Goal: Task Accomplishment & Management: Manage account settings

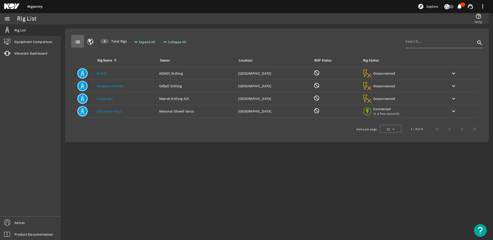
click at [102, 75] on link "[DATE]" at bounding box center [102, 73] width 11 height 5
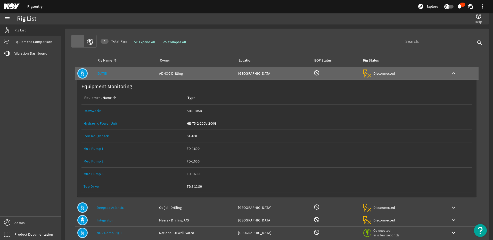
click at [92, 185] on link "Top Drive" at bounding box center [91, 186] width 15 height 5
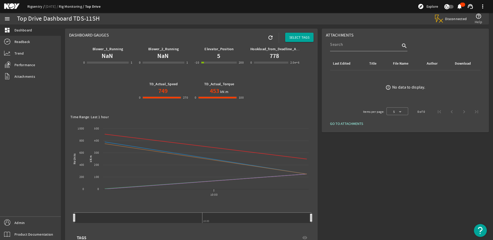
click at [38, 7] on link "Rigsentry" at bounding box center [36, 6] width 18 height 5
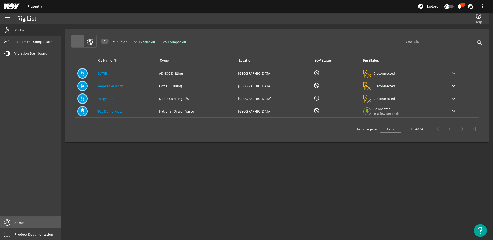
click at [30, 222] on link "Admin" at bounding box center [30, 223] width 61 height 12
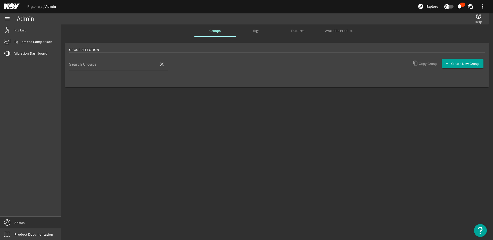
click at [125, 63] on div "Search Groups" at bounding box center [112, 64] width 86 height 13
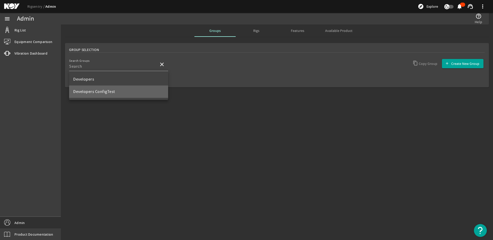
click at [97, 90] on span "Developers ConfigTest" at bounding box center [94, 91] width 42 height 5
type input "Developers ConfigTest"
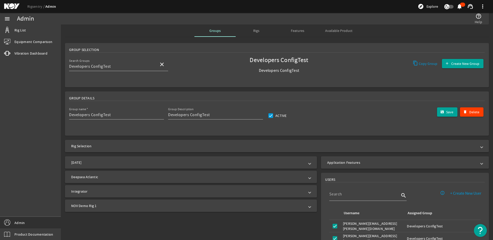
click at [446, 164] on mat-panel-title "Application Features" at bounding box center [401, 162] width 149 height 5
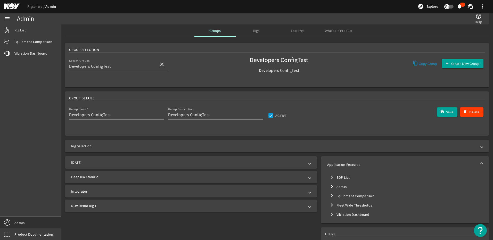
click at [338, 206] on mat-tree-node "chevron_right Fleet Wide Thresholds" at bounding box center [405, 205] width 156 height 9
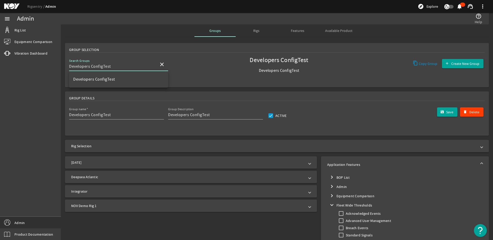
click at [87, 64] on input "Developers ConfigTest" at bounding box center [112, 66] width 86 height 6
click at [161, 63] on mat-icon "close" at bounding box center [162, 64] width 6 height 6
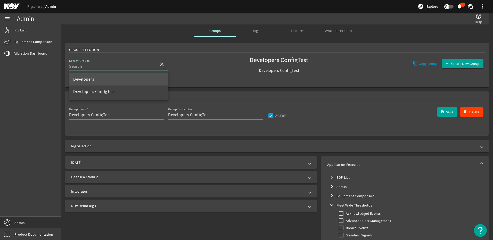
click at [129, 73] on mat-option "Developers" at bounding box center [118, 79] width 99 height 12
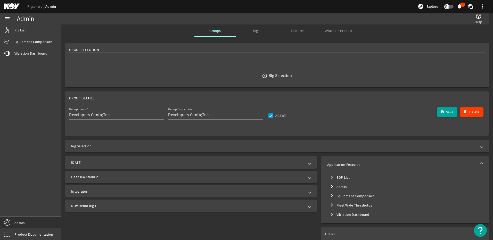
click at [331, 204] on mat-icon "chevron_right" at bounding box center [332, 205] width 6 height 6
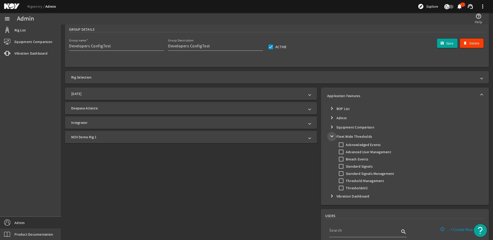
click at [330, 136] on mat-icon "expand_more" at bounding box center [332, 136] width 6 height 6
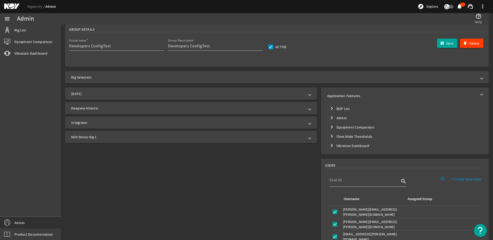
click at [329, 144] on mat-icon "chevron_right" at bounding box center [332, 146] width 6 height 6
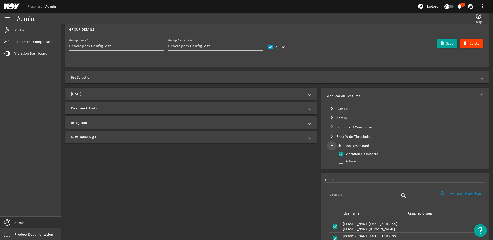
click at [329, 144] on mat-icon "expand_more" at bounding box center [332, 146] width 6 height 6
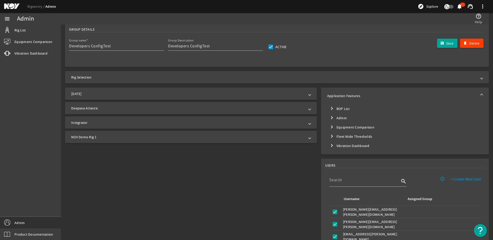
click at [329, 129] on mat-icon "chevron_right" at bounding box center [332, 127] width 6 height 6
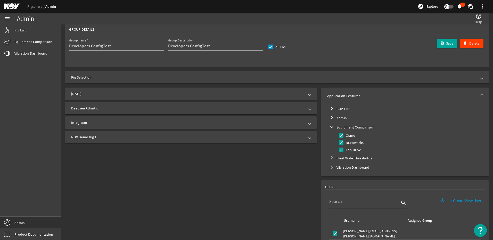
click at [329, 129] on mat-icon "expand_more" at bounding box center [332, 127] width 6 height 6
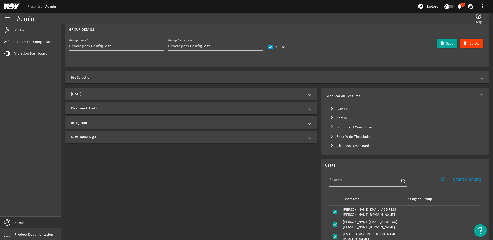
click at [329, 118] on mat-icon "chevron_right" at bounding box center [332, 118] width 6 height 6
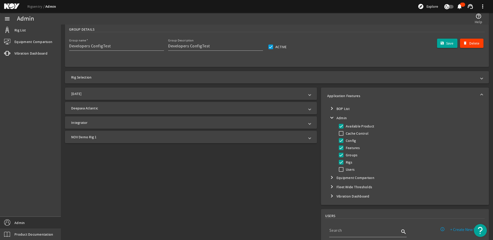
click at [329, 117] on mat-icon "expand_more" at bounding box center [332, 118] width 6 height 6
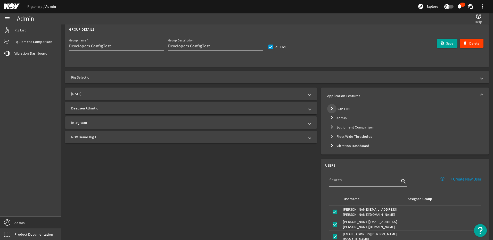
click at [329, 108] on mat-icon "chevron_right" at bounding box center [332, 109] width 6 height 6
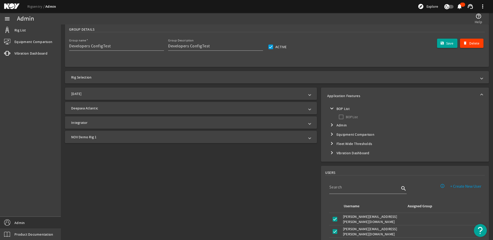
click at [333, 108] on mat-icon "expand_more" at bounding box center [332, 109] width 6 height 6
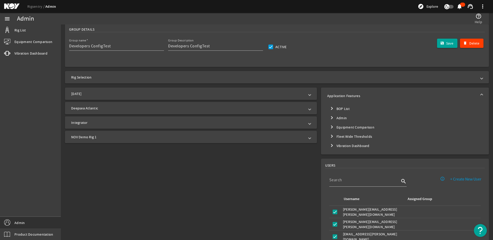
click at [170, 62] on mat-card "Group Details Group name Developers ConfigTest Group Description Developers Con…" at bounding box center [277, 45] width 424 height 44
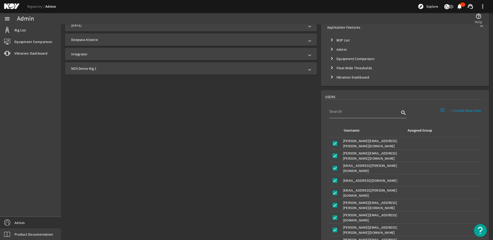
scroll to position [0, 0]
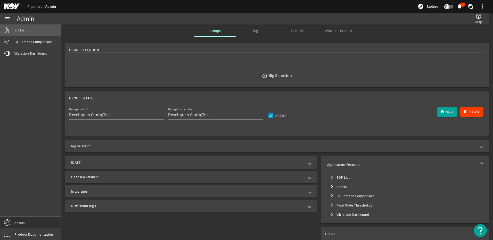
click at [32, 31] on link "Rig List" at bounding box center [30, 30] width 61 height 11
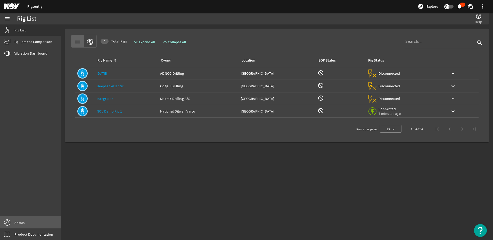
click at [34, 219] on link "Admin" at bounding box center [30, 223] width 61 height 12
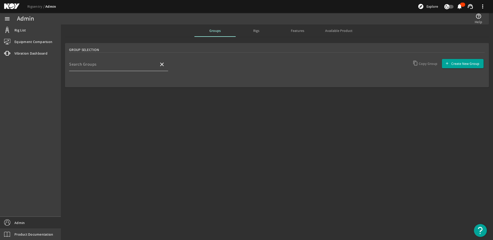
click at [149, 60] on div "Search Groups" at bounding box center [112, 64] width 86 height 13
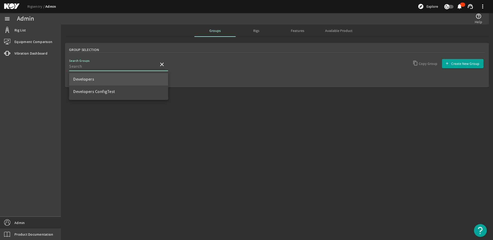
click at [115, 78] on mat-option "Developers" at bounding box center [118, 79] width 99 height 12
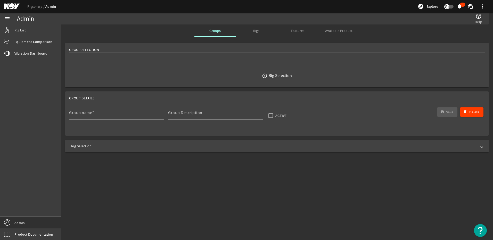
click at [141, 147] on mat-panel-title "Rig Selection" at bounding box center [274, 146] width 406 height 5
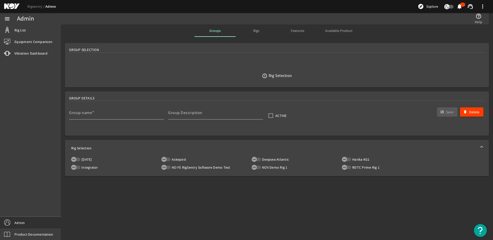
click at [141, 147] on mat-panel-title "Rig Selection" at bounding box center [274, 148] width 406 height 5
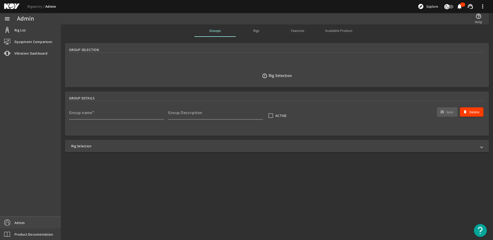
click at [28, 223] on link "Admin" at bounding box center [30, 223] width 61 height 12
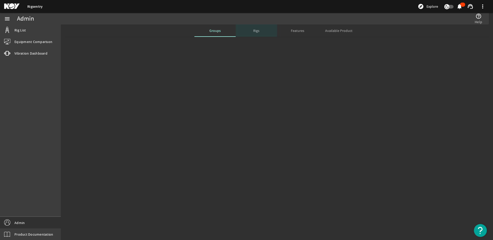
click at [257, 31] on span "Rigs" at bounding box center [256, 31] width 6 height 4
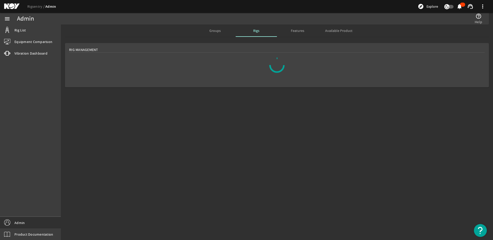
click at [210, 30] on span "Groups" at bounding box center [215, 31] width 11 height 4
